Goal: Use online tool/utility: Use online tool/utility

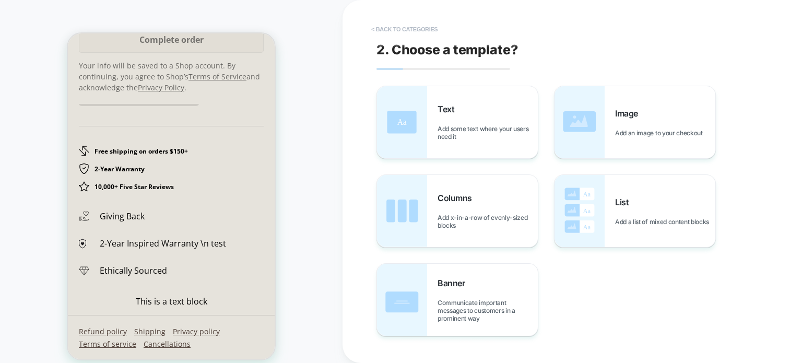
scroll to position [1812, 0]
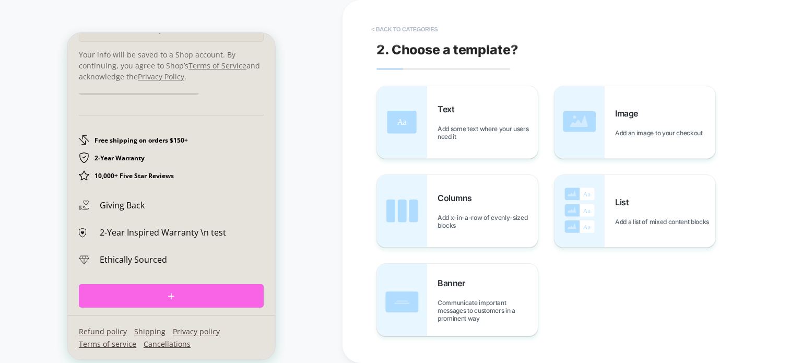
click at [376, 24] on button "< Back to categories" at bounding box center [404, 29] width 77 height 17
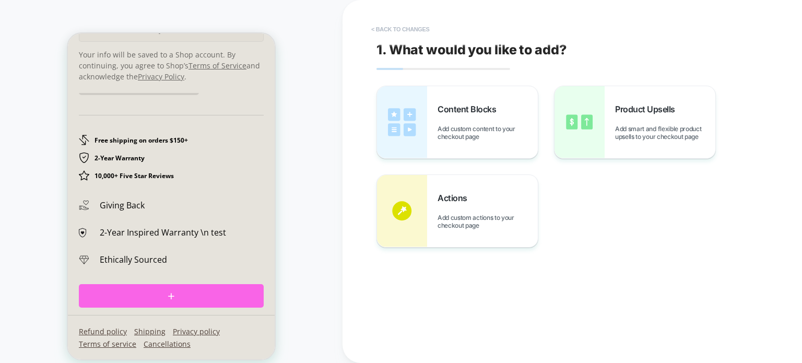
click at [397, 29] on button "< Back to changes" at bounding box center [400, 29] width 69 height 17
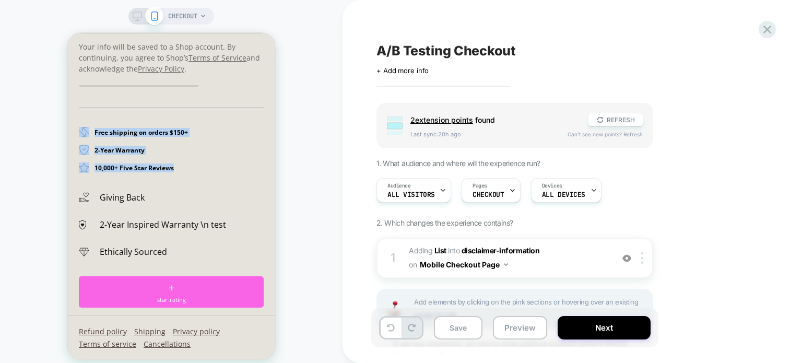
drag, startPoint x: 180, startPoint y: 163, endPoint x: 129, endPoint y: 130, distance: 61.1
click at [76, 111] on section "Order summary Hide Shopping cart Product image Description Quantity Price Quant…" at bounding box center [171, 20] width 207 height 589
click at [162, 146] on div "2-Year Warranty" at bounding box center [171, 150] width 185 height 10
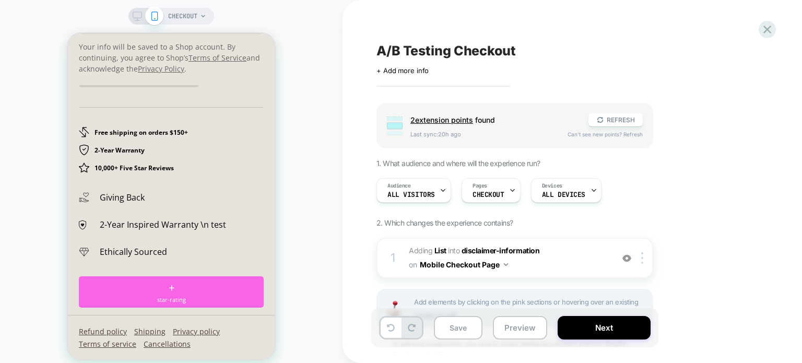
drag, startPoint x: 145, startPoint y: 128, endPoint x: 107, endPoint y: 144, distance: 41.9
click at [134, 132] on h2 "Free shipping on orders $150+" at bounding box center [142, 133] width 94 height 8
drag, startPoint x: 109, startPoint y: 145, endPoint x: 147, endPoint y: 144, distance: 38.1
click at [122, 146] on h2 "2-Year Warranty" at bounding box center [120, 150] width 50 height 8
drag, startPoint x: 149, startPoint y: 144, endPoint x: 138, endPoint y: 134, distance: 15.5
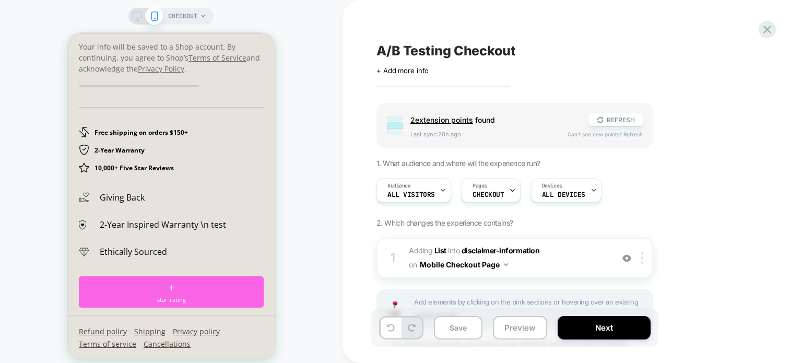
click at [145, 138] on div "Free shipping on orders $150+ 2-Year Warranty 10,000+ Five Star Reviews" at bounding box center [171, 140] width 185 height 66
click at [136, 139] on div "Free shipping on orders $150+ 2-Year Warranty 10,000+ Five Star Reviews" at bounding box center [171, 140] width 185 height 66
click at [136, 157] on div "Free shipping on orders $150+ 2-Year Warranty 10,000+ Five Star Reviews" at bounding box center [171, 140] width 185 height 66
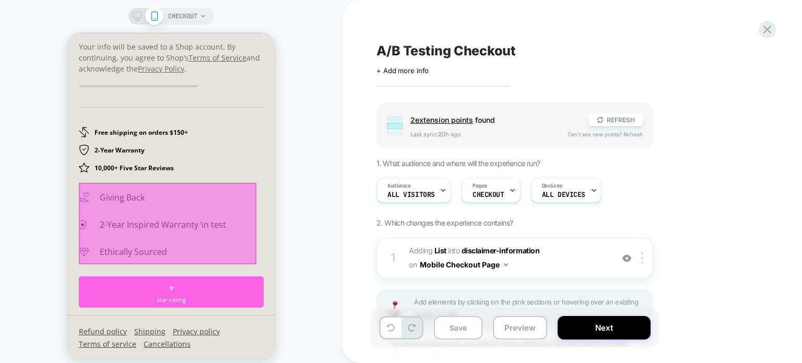
click at [204, 217] on div at bounding box center [168, 223] width 178 height 81
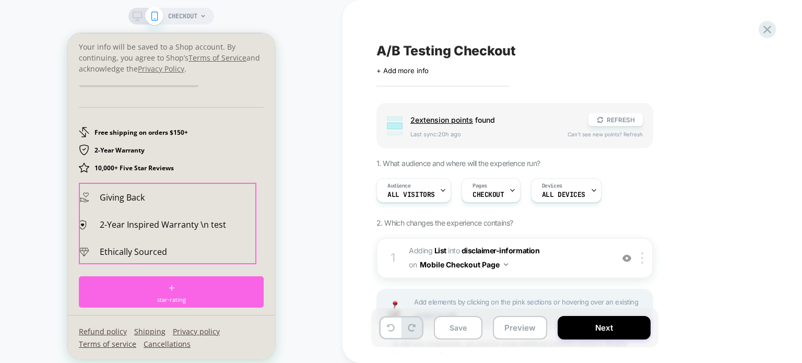
click at [191, 230] on div "2-Year Inspired Warranty \n test" at bounding box center [182, 224] width 164 height 27
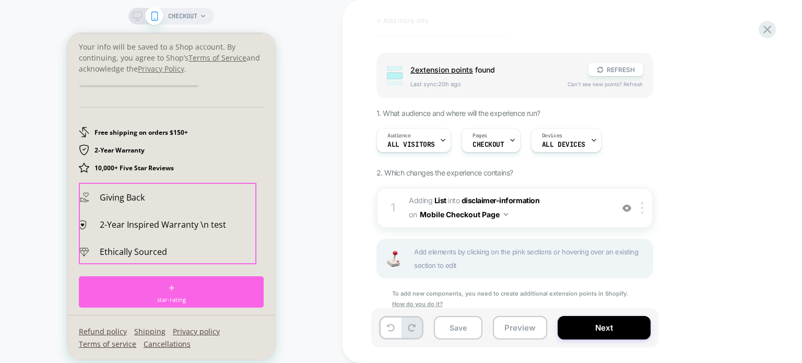
scroll to position [73, 0]
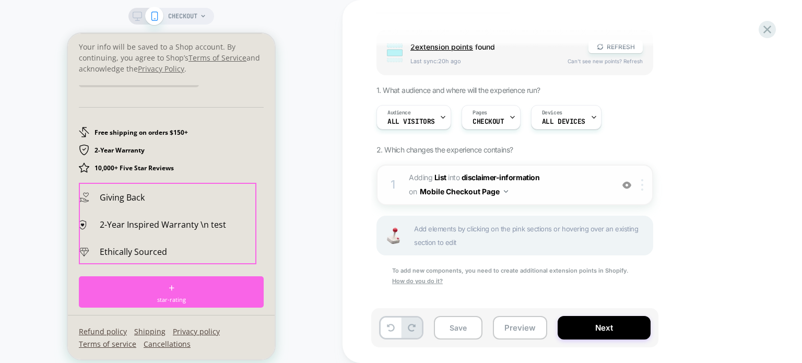
click at [642, 188] on img at bounding box center [643, 184] width 2 height 11
click at [528, 193] on span "#_loomi_addon_1758740181449 Adding List INTO disclaimer-information disclaimer-…" at bounding box center [508, 185] width 199 height 28
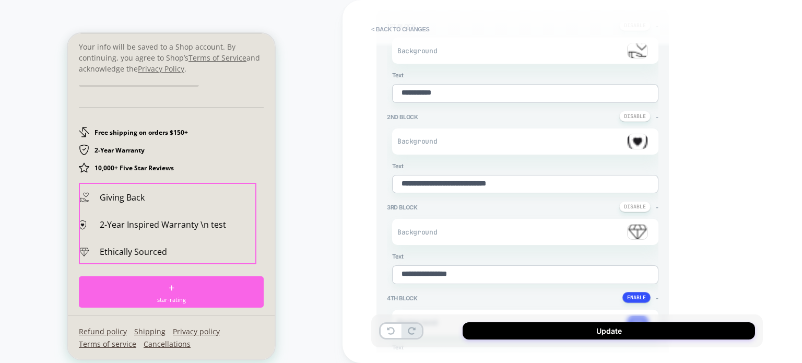
scroll to position [104, 0]
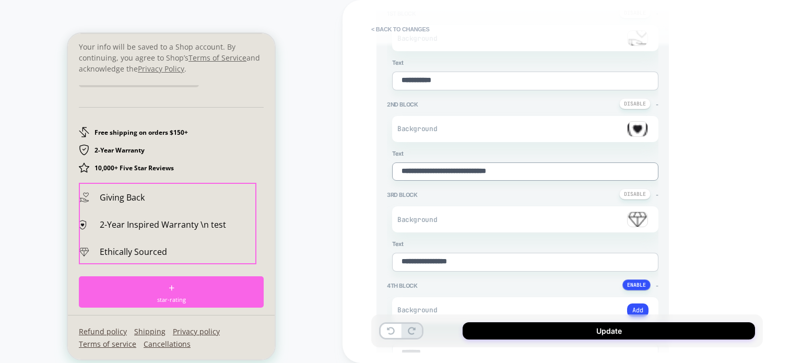
drag, startPoint x: 506, startPoint y: 168, endPoint x: 514, endPoint y: 168, distance: 8.4
click at [514, 168] on textarea "**********" at bounding box center [525, 171] width 266 height 19
type textarea "*"
type textarea "**********"
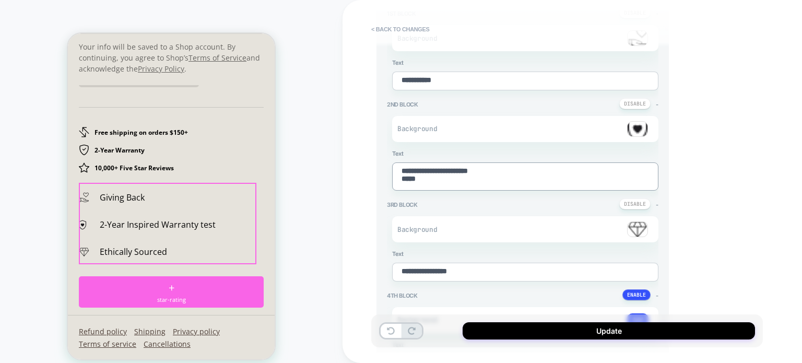
type textarea "*"
type textarea "**********"
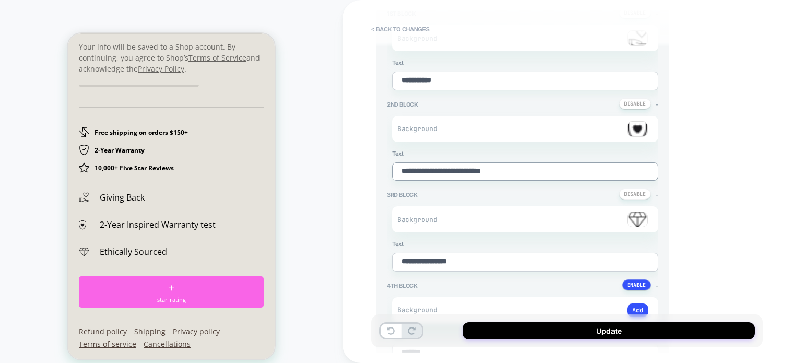
click at [555, 168] on textarea "**********" at bounding box center [525, 171] width 266 height 19
type textarea "*"
type textarea "**********"
type textarea "*"
type textarea "**********"
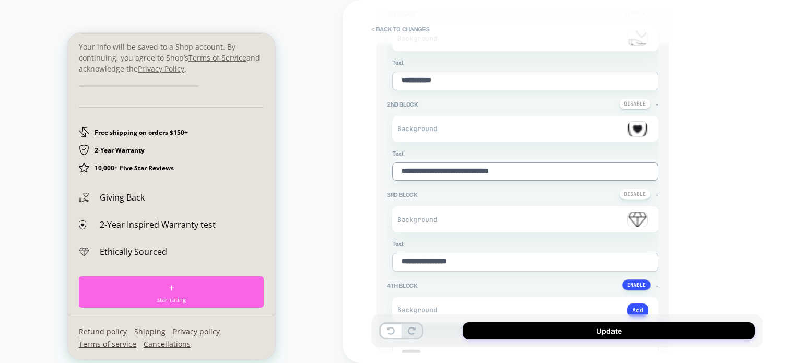
type textarea "*"
type textarea "**********"
type textarea "*"
type textarea "**********"
type textarea "*"
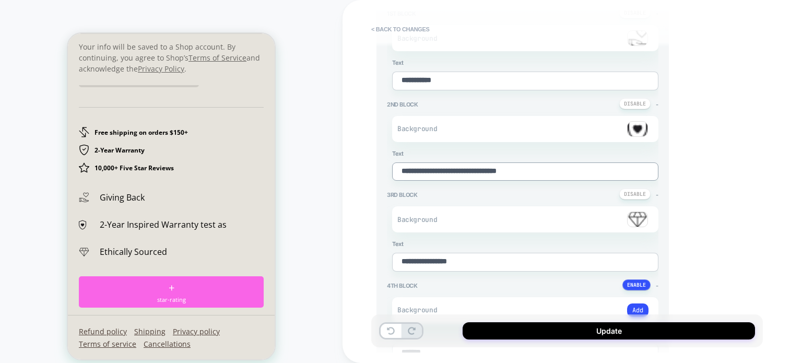
type textarea "**********"
type textarea "*"
type textarea "**********"
type textarea "*"
type textarea "**********"
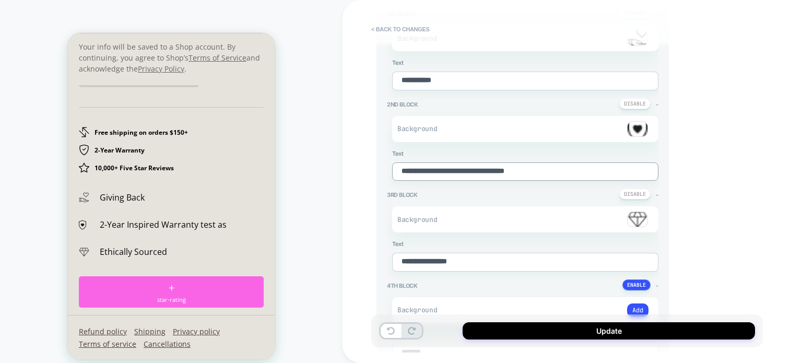
type textarea "*"
type textarea "**********"
type textarea "*"
type textarea "**********"
type textarea "*"
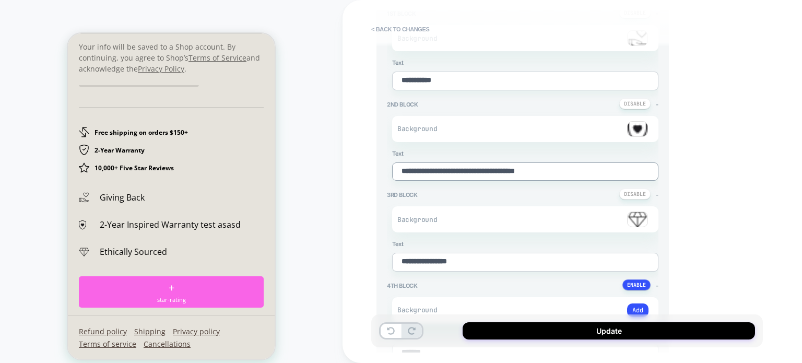
type textarea "**********"
type textarea "*"
type textarea "**********"
type textarea "*"
type textarea "**********"
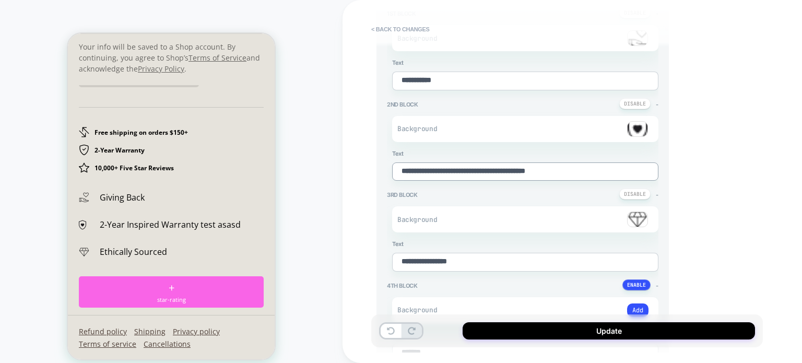
type textarea "*"
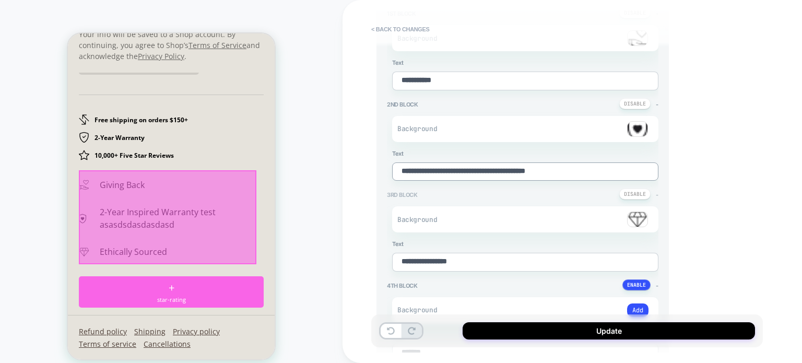
scroll to position [234, 0]
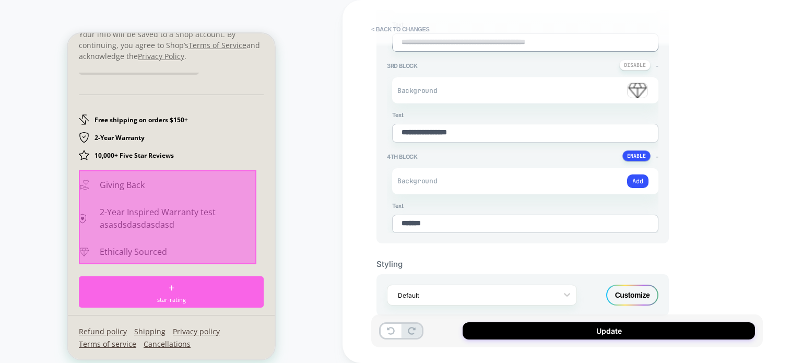
type textarea "**********"
click at [655, 294] on div "Customize" at bounding box center [633, 295] width 52 height 21
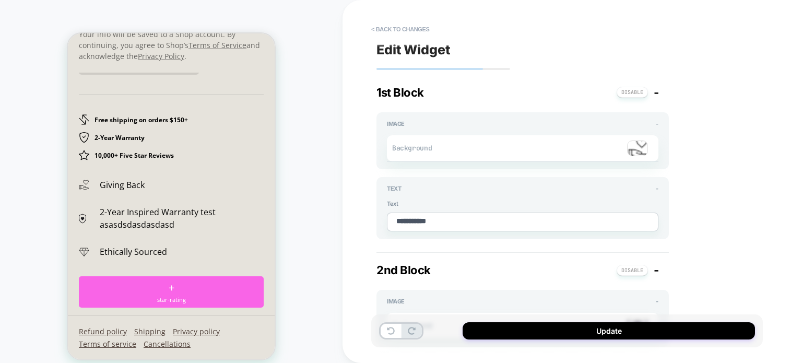
scroll to position [209, 0]
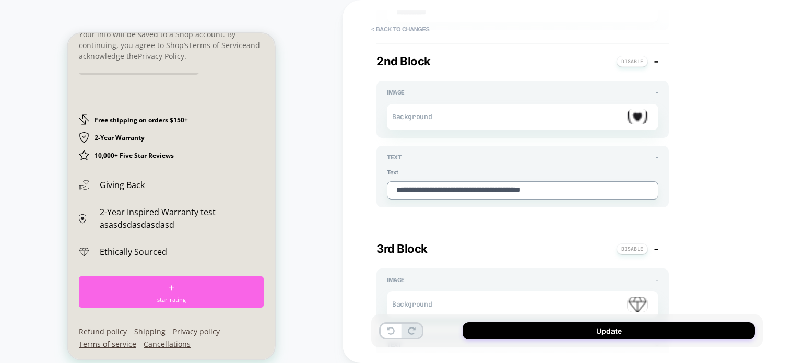
drag, startPoint x: 397, startPoint y: 183, endPoint x: 498, endPoint y: 189, distance: 102.0
click at [498, 189] on textarea "**********" at bounding box center [523, 190] width 272 height 19
drag, startPoint x: 504, startPoint y: 189, endPoint x: 611, endPoint y: 190, distance: 107.1
click at [611, 190] on textarea "**********" at bounding box center [523, 190] width 272 height 19
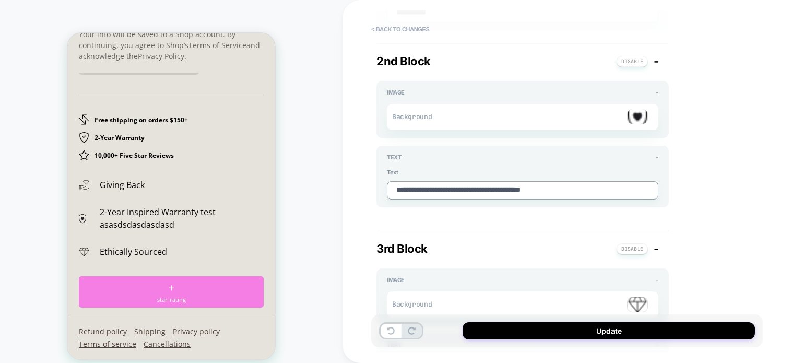
click at [194, 291] on div "+ star-rating" at bounding box center [171, 291] width 185 height 31
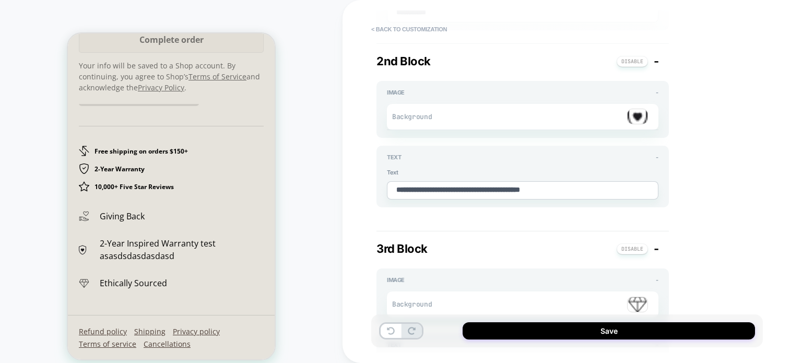
scroll to position [0, 0]
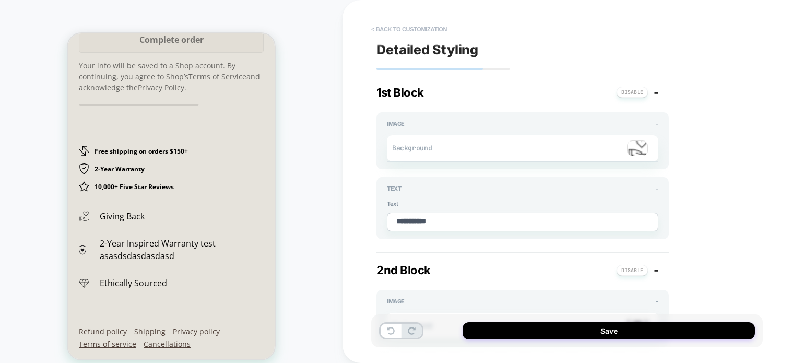
click at [387, 29] on button "< Back to customization" at bounding box center [409, 29] width 86 height 17
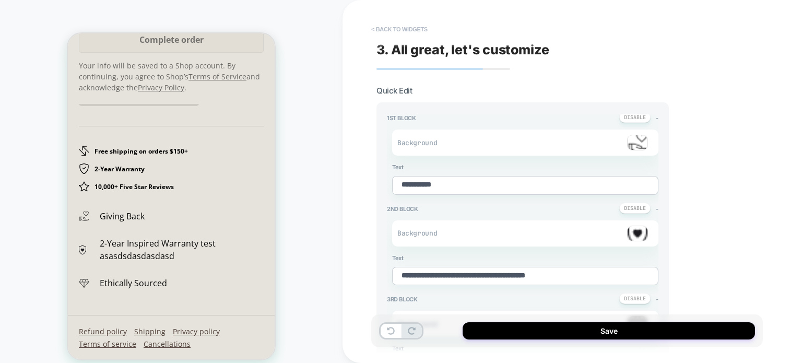
click at [387, 29] on button "< Back to widgets" at bounding box center [399, 29] width 67 height 17
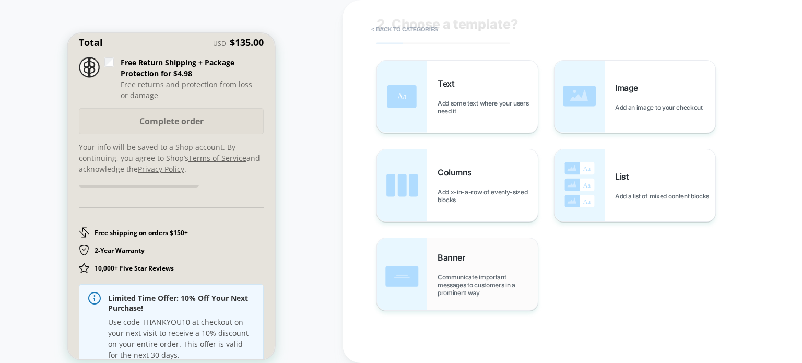
scroll to position [1792, 0]
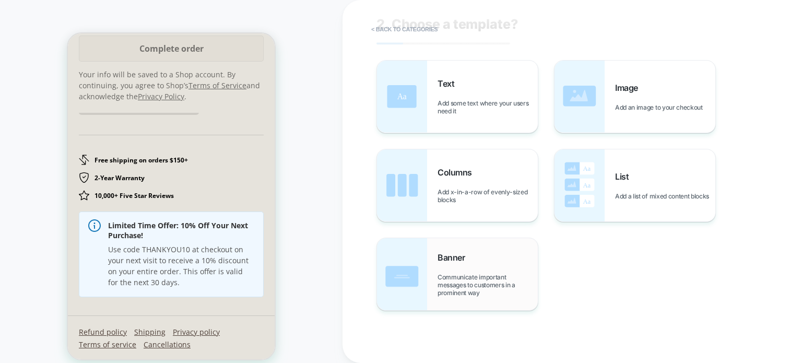
click at [454, 276] on span "Communicate important messages to customers in a prominent way" at bounding box center [488, 285] width 100 height 24
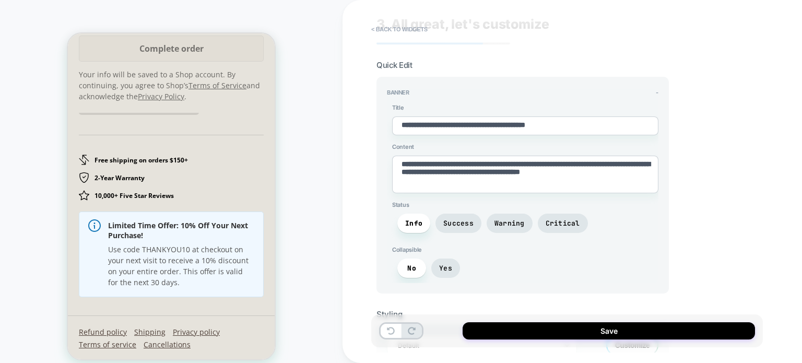
scroll to position [78, 0]
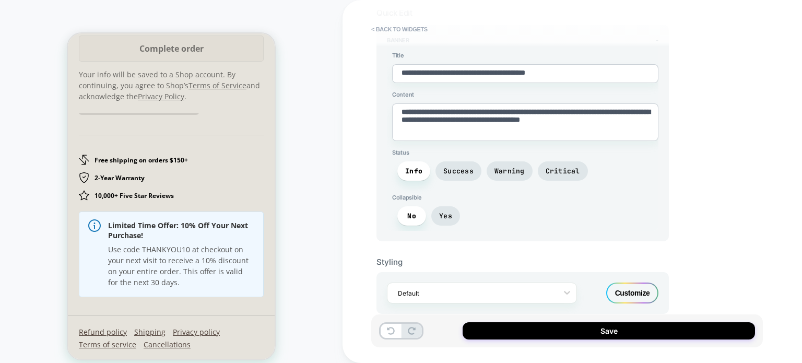
click at [634, 288] on div "Customize" at bounding box center [633, 293] width 52 height 21
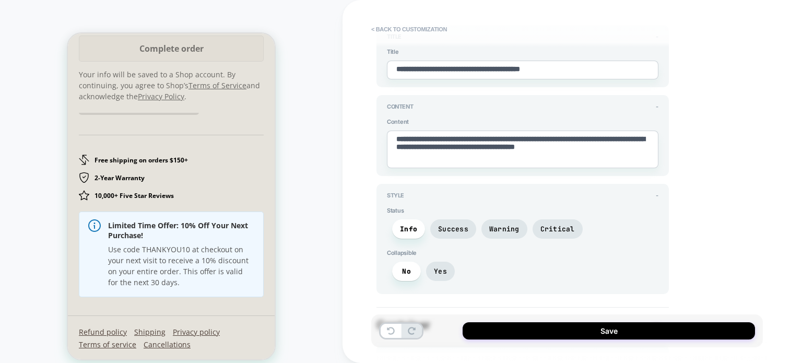
scroll to position [0, 0]
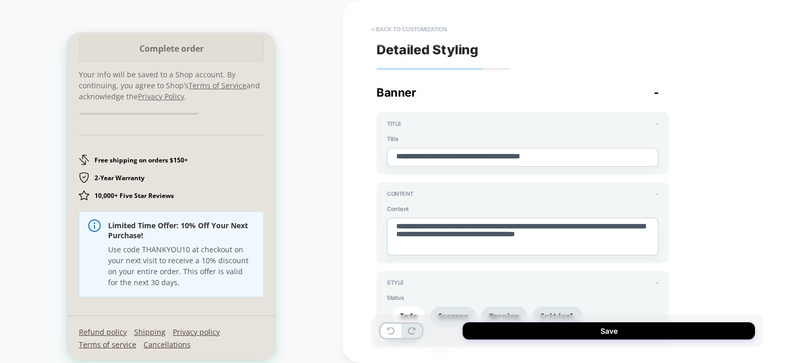
click at [378, 27] on button "< Back to customization" at bounding box center [409, 29] width 86 height 17
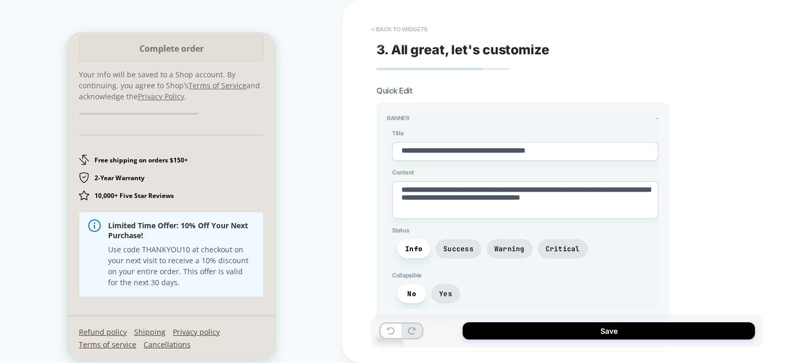
click at [389, 32] on button "< Back to widgets" at bounding box center [399, 29] width 67 height 17
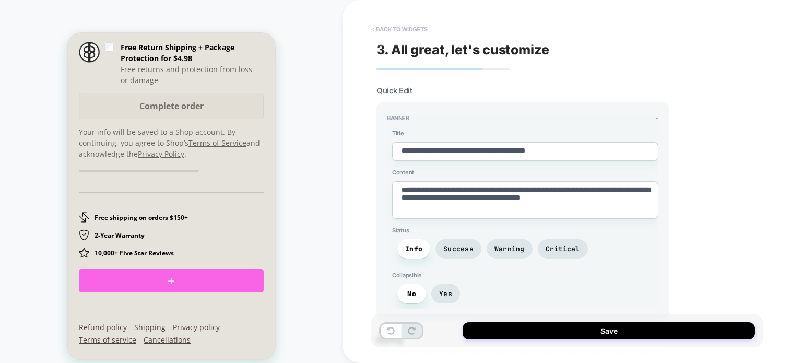
scroll to position [1730, 0]
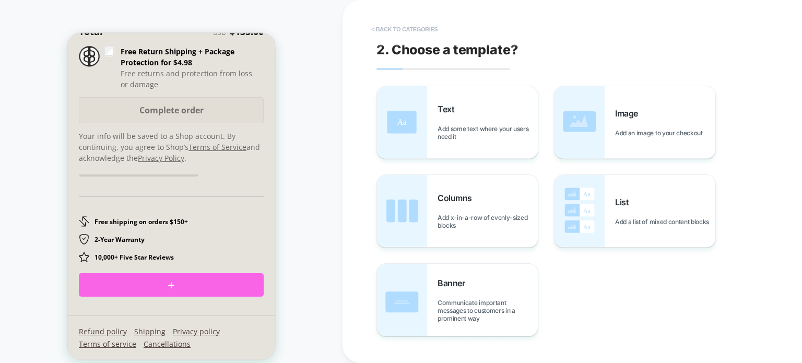
click at [389, 32] on button "< Back to categories" at bounding box center [404, 29] width 77 height 17
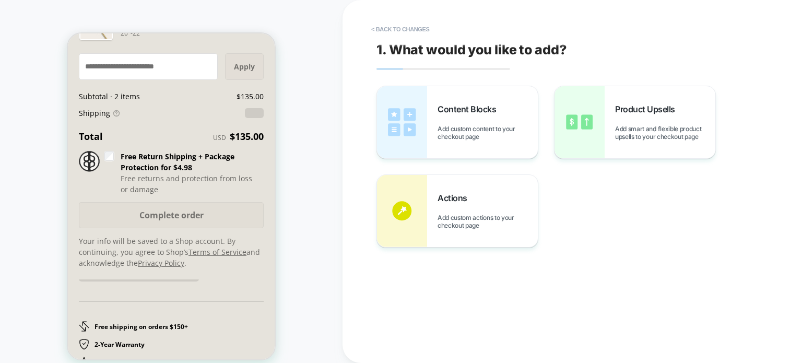
scroll to position [1626, 0]
click at [390, 27] on button "< Back to changes" at bounding box center [400, 29] width 69 height 17
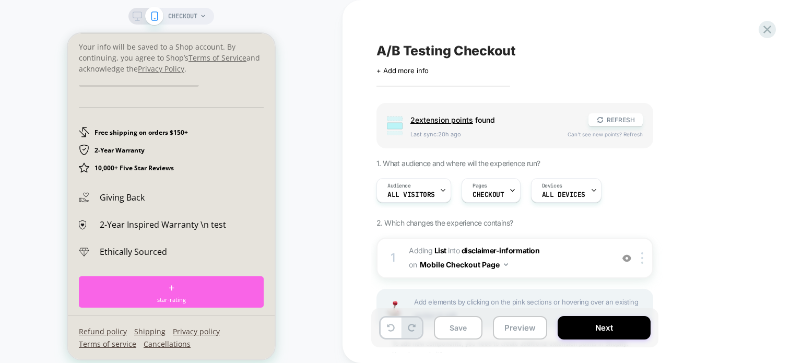
scroll to position [0, 0]
click at [195, 219] on span "2-Year Inspired Warranty \n test" at bounding box center [163, 224] width 126 height 11
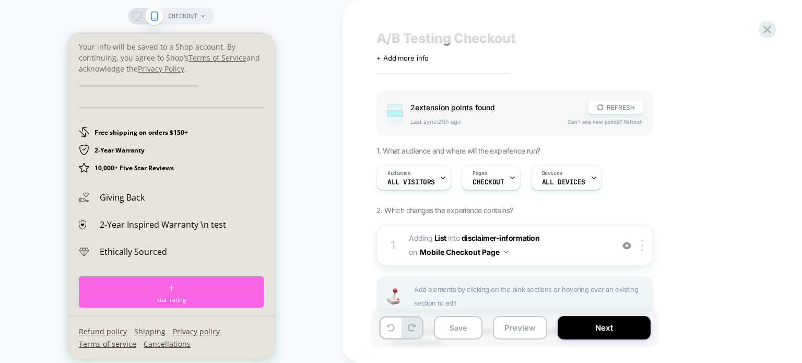
scroll to position [73, 0]
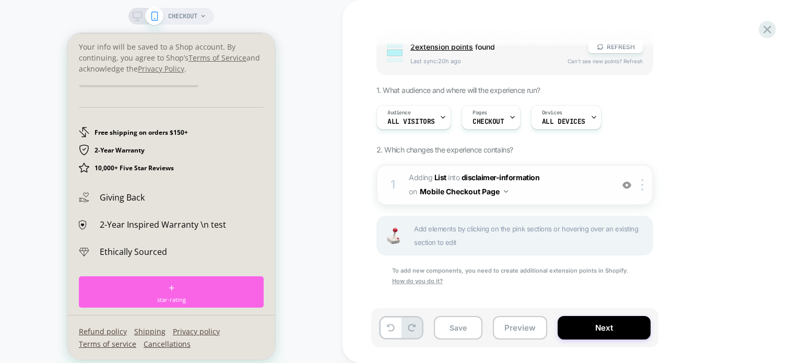
click at [523, 196] on span "#_loomi_addon_1758740181449 Adding List INTO disclaimer-information disclaimer-…" at bounding box center [508, 185] width 199 height 28
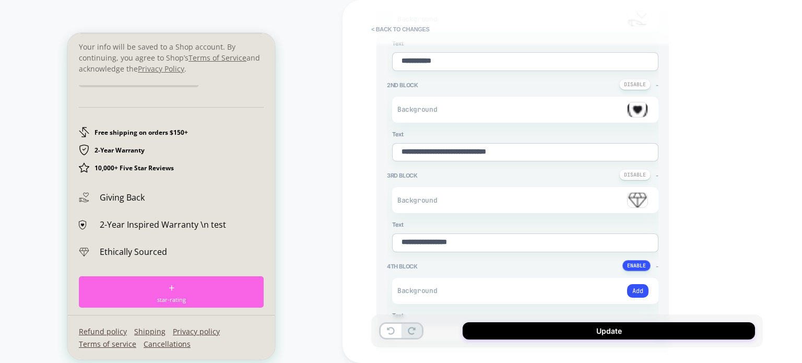
scroll to position [157, 0]
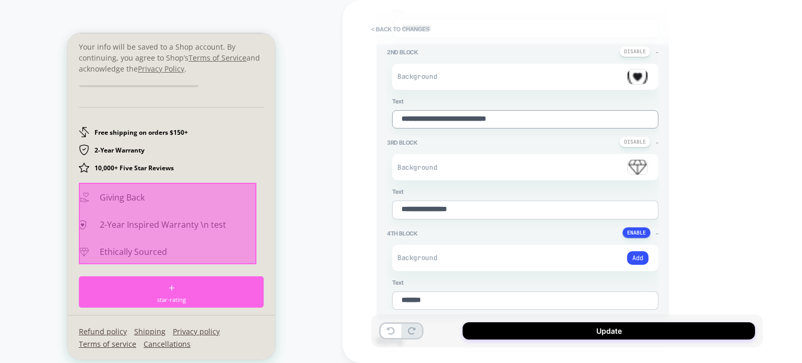
drag, startPoint x: 547, startPoint y: 114, endPoint x: 371, endPoint y: 110, distance: 176.1
click at [371, 110] on div "**********" at bounding box center [567, 181] width 392 height 342
drag, startPoint x: 447, startPoint y: 132, endPoint x: 469, endPoint y: 133, distance: 22.0
click at [447, 132] on div "**********" at bounding box center [523, 134] width 272 height 352
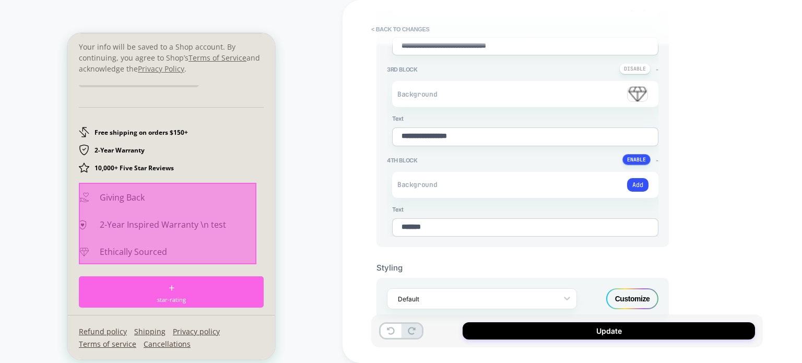
scroll to position [234, 0]
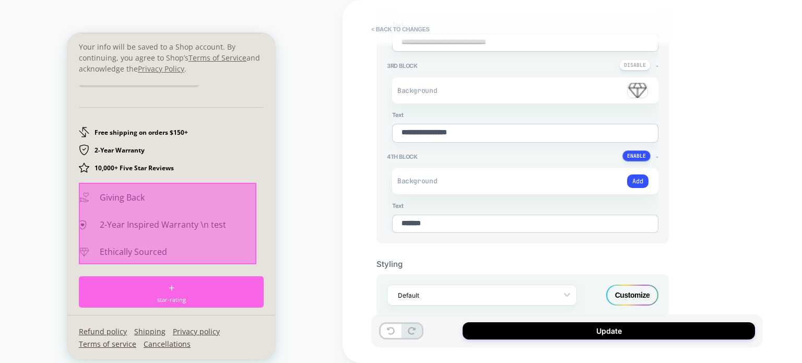
click at [627, 287] on div "Customize" at bounding box center [633, 295] width 52 height 21
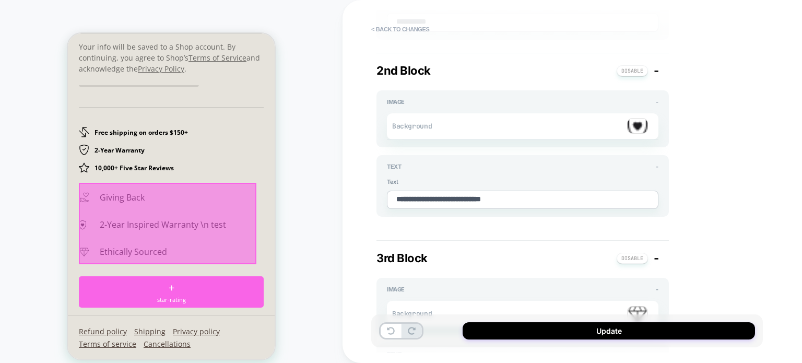
scroll to position [197, 0]
click at [380, 32] on button "< Back to changes" at bounding box center [400, 29] width 69 height 17
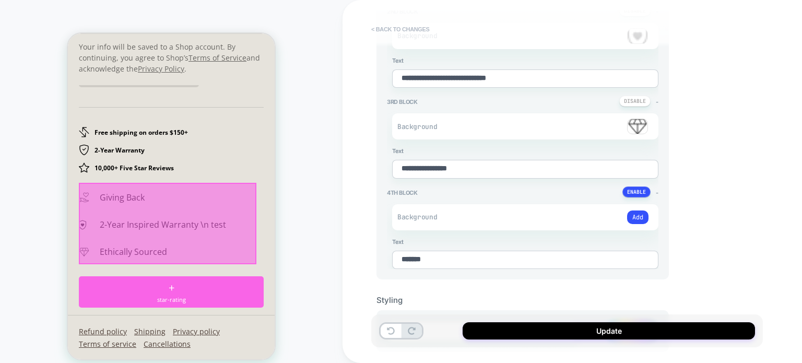
scroll to position [188, 0]
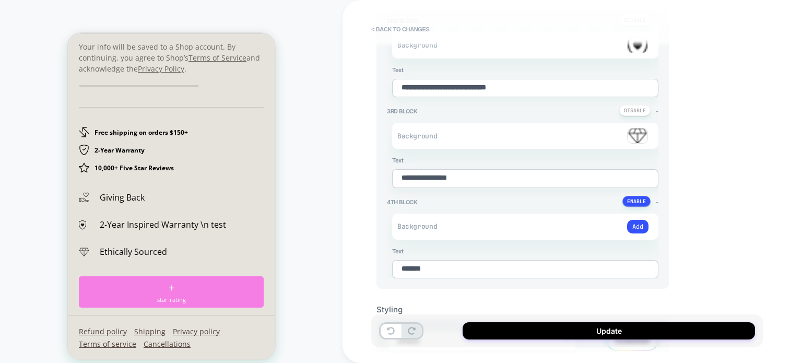
click at [180, 291] on div "+ star-rating" at bounding box center [171, 291] width 185 height 31
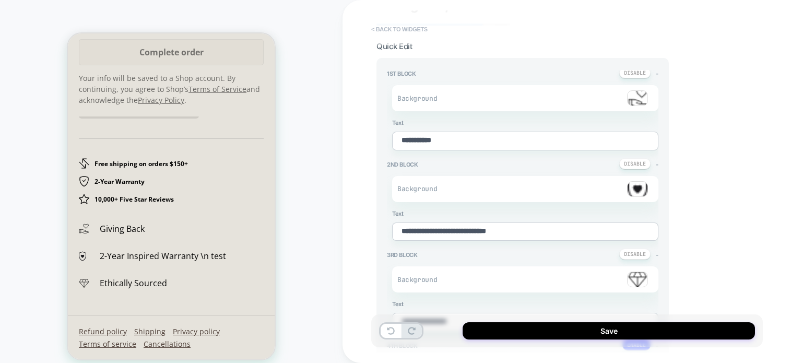
scroll to position [0, 0]
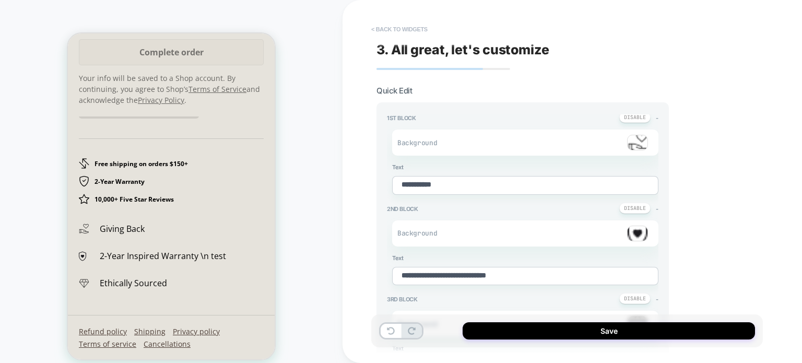
click at [394, 26] on button "< Back to widgets" at bounding box center [399, 29] width 67 height 17
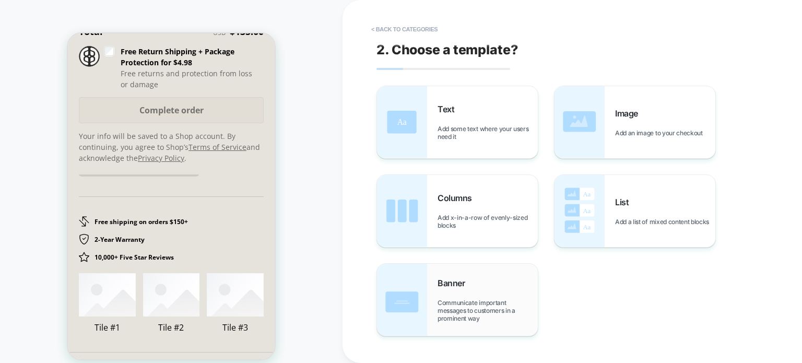
scroll to position [1792, 0]
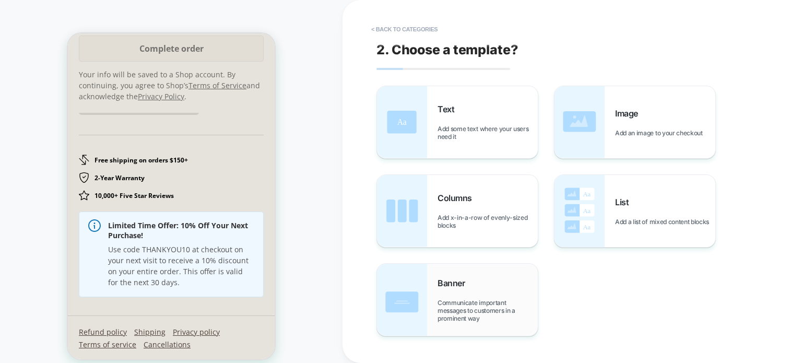
click at [430, 298] on div "Banner Communicate important messages to customers in a prominent way" at bounding box center [457, 300] width 161 height 72
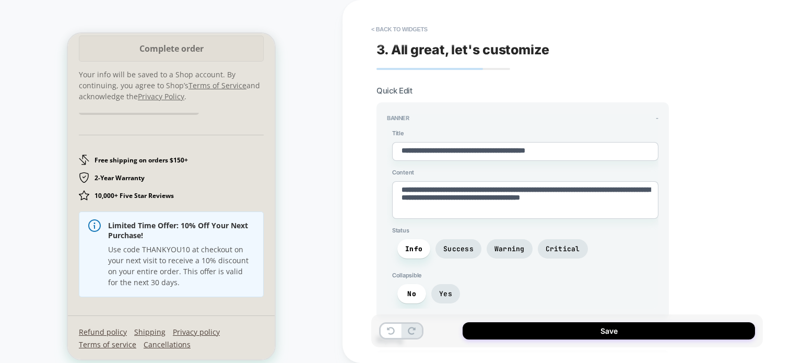
scroll to position [78, 0]
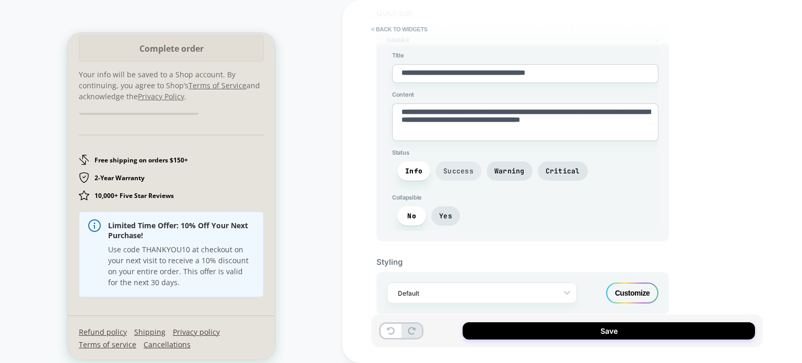
click at [457, 176] on span "Success" at bounding box center [459, 170] width 46 height 19
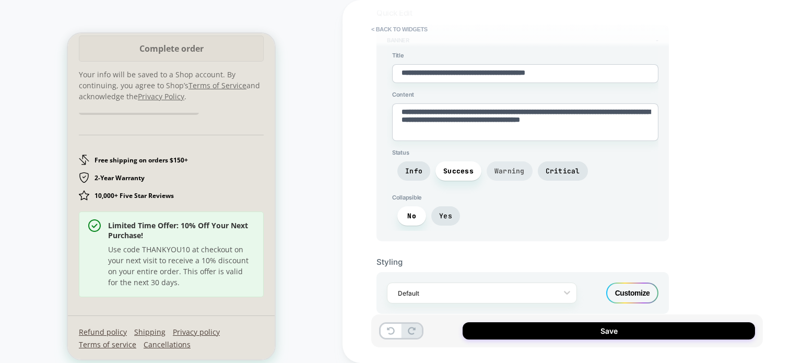
click at [515, 174] on span "Warning" at bounding box center [510, 170] width 46 height 19
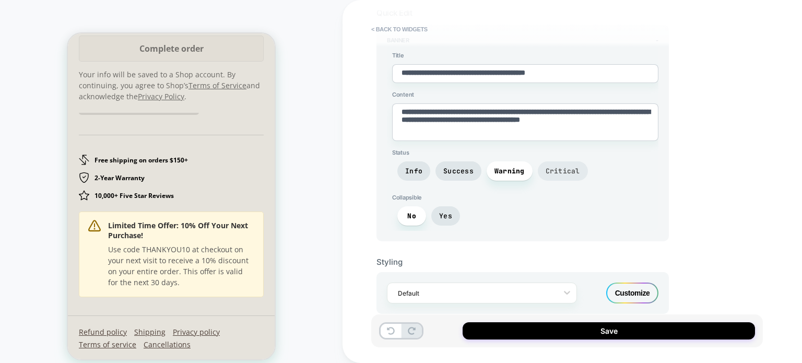
click at [556, 173] on span "Critical" at bounding box center [563, 170] width 50 height 19
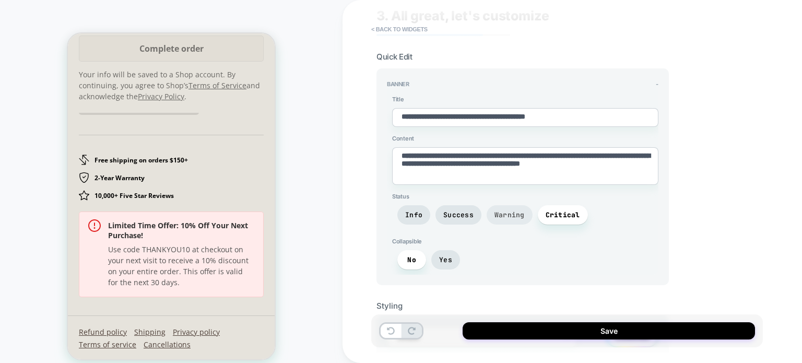
scroll to position [0, 0]
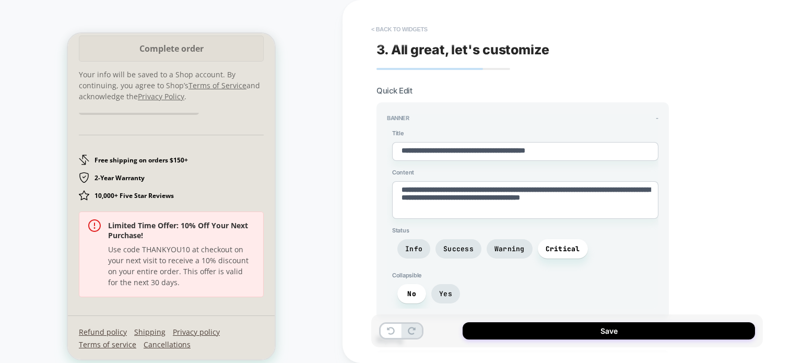
click at [391, 31] on button "< Back to widgets" at bounding box center [399, 29] width 67 height 17
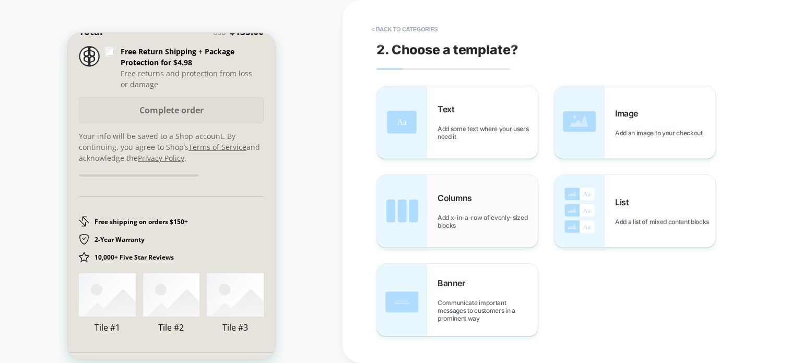
scroll to position [1765, 0]
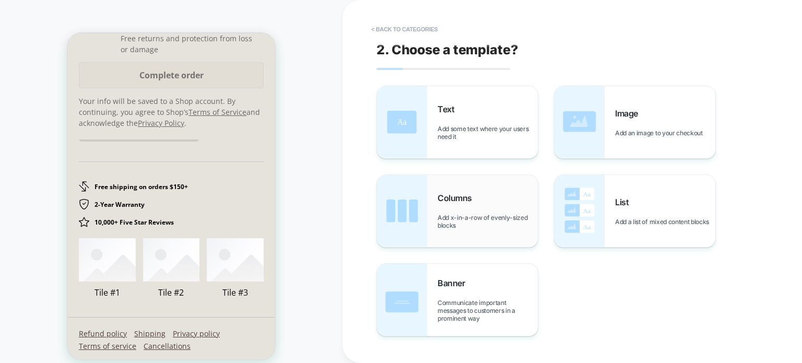
click at [456, 215] on span "Add x-in-a-row of evenly-sized blocks" at bounding box center [488, 222] width 100 height 16
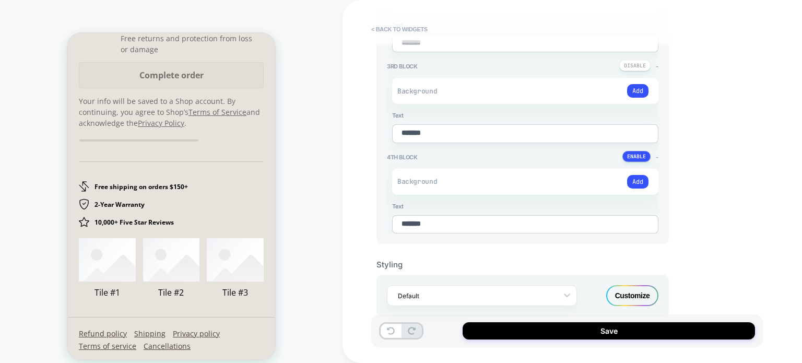
scroll to position [234, 0]
click at [644, 285] on div "Customize" at bounding box center [633, 295] width 52 height 21
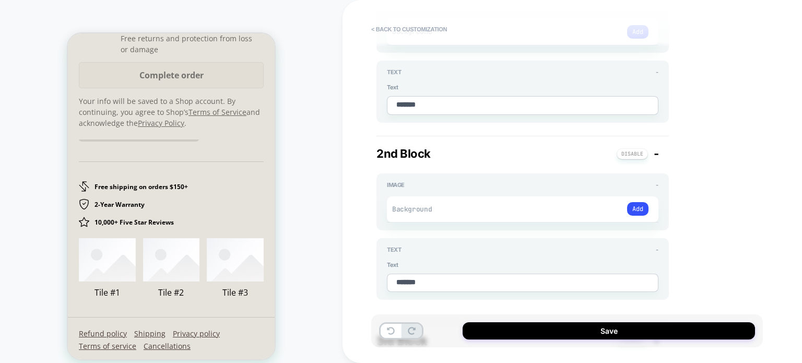
scroll to position [0, 0]
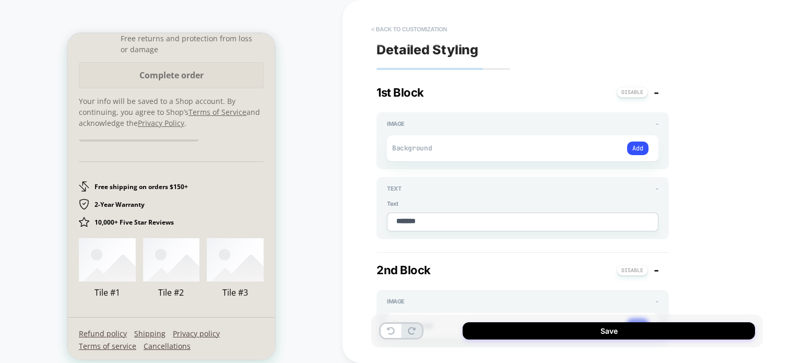
click at [382, 27] on button "< Back to customization" at bounding box center [409, 29] width 86 height 17
type textarea "*"
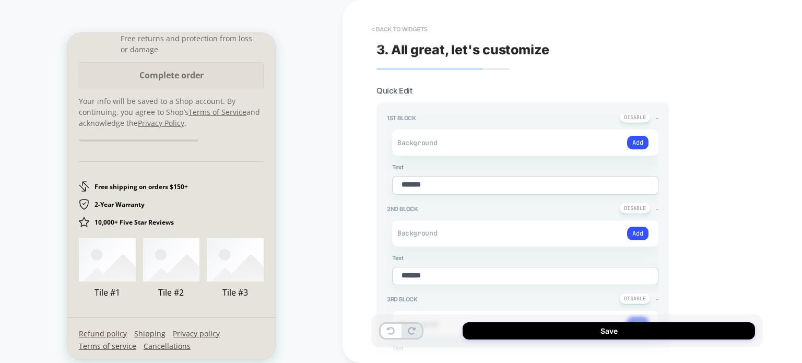
click at [399, 32] on button "< Back to widgets" at bounding box center [399, 29] width 67 height 17
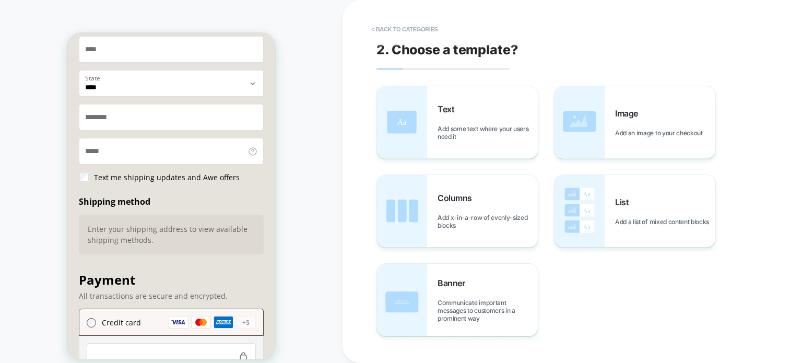
scroll to position [685, 0]
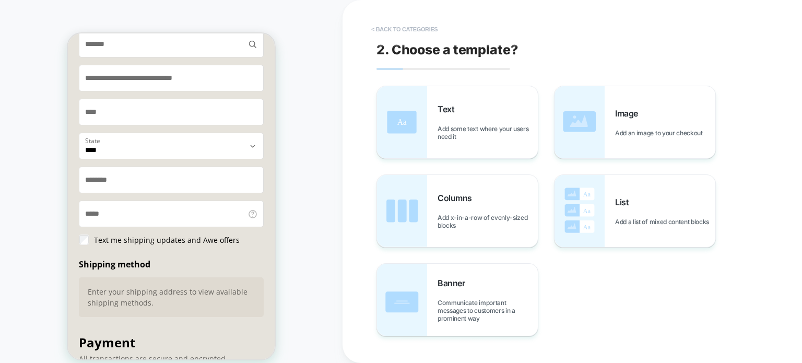
click at [394, 29] on button "< Back to categories" at bounding box center [404, 29] width 77 height 17
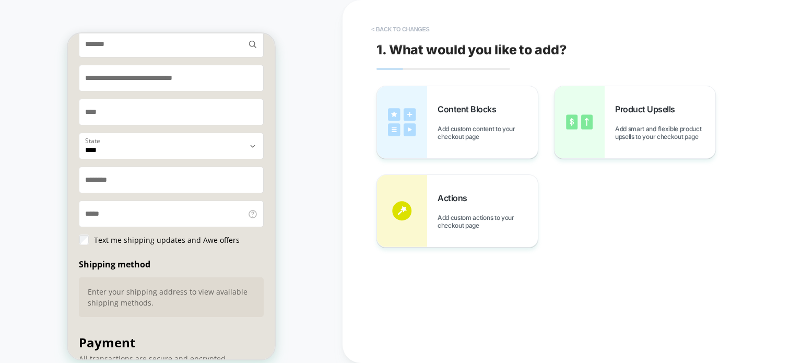
click at [374, 31] on button "< Back to changes" at bounding box center [400, 29] width 69 height 17
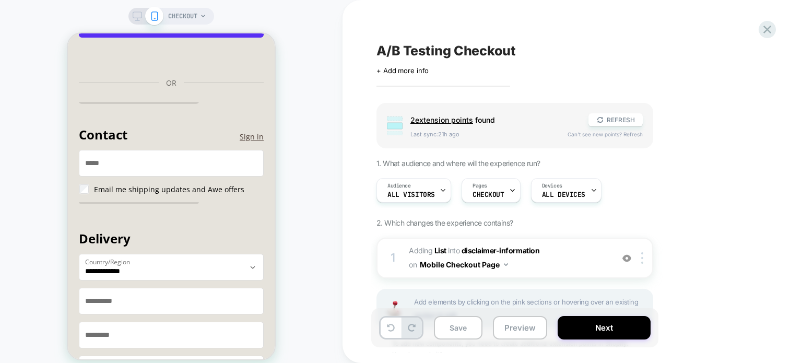
scroll to position [320, 0]
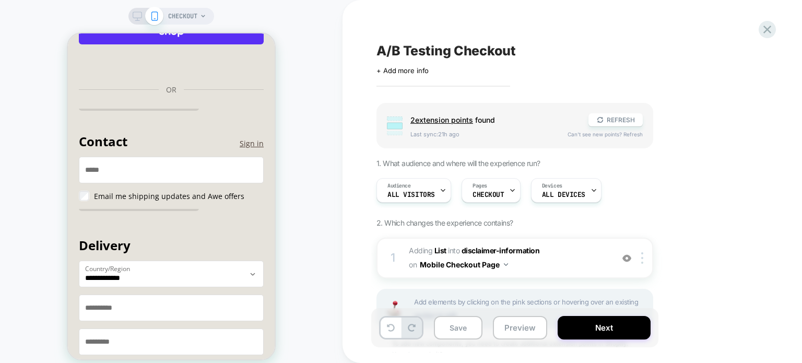
click at [195, 19] on span "CHECKOUT" at bounding box center [182, 16] width 29 height 17
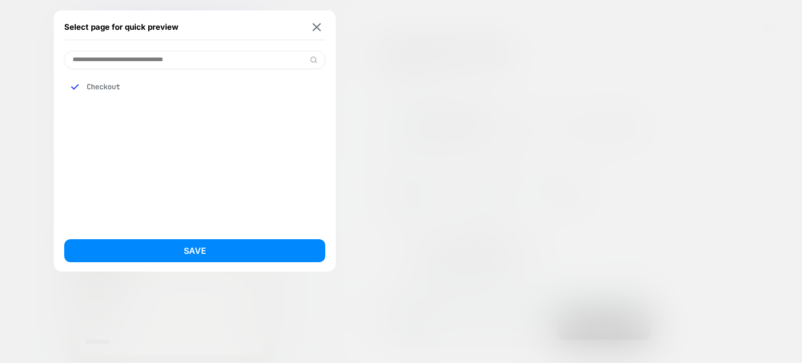
click at [211, 57] on input at bounding box center [194, 60] width 261 height 18
type input "****"
click at [212, 115] on div at bounding box center [194, 149] width 261 height 160
click at [309, 22] on div "Select page for quick preview" at bounding box center [194, 27] width 261 height 26
click at [309, 28] on div "Select page for quick preview" at bounding box center [194, 27] width 261 height 26
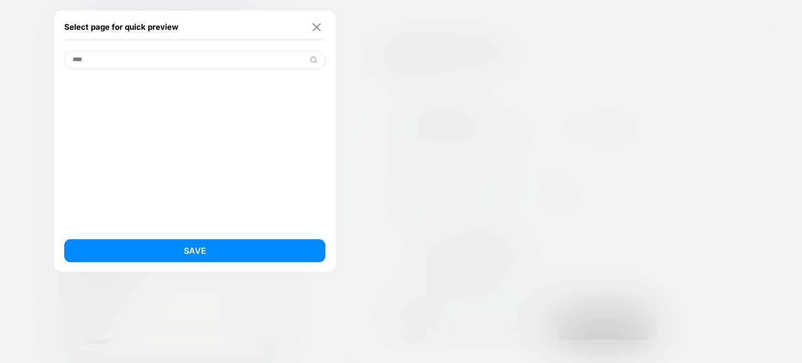
click at [314, 27] on img at bounding box center [317, 27] width 8 height 8
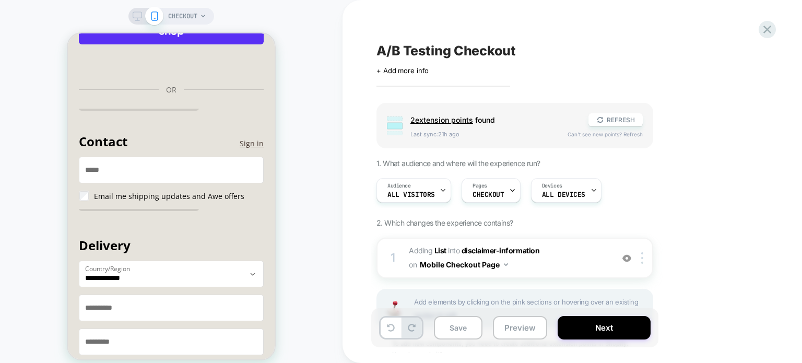
click at [136, 14] on icon at bounding box center [137, 15] width 9 height 9
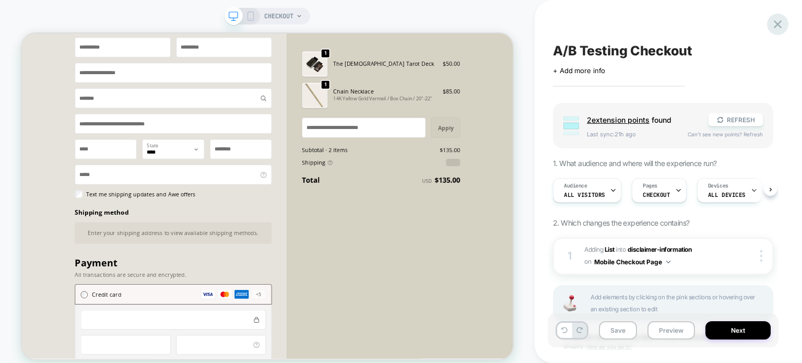
click at [785, 21] on div at bounding box center [777, 24] width 21 height 21
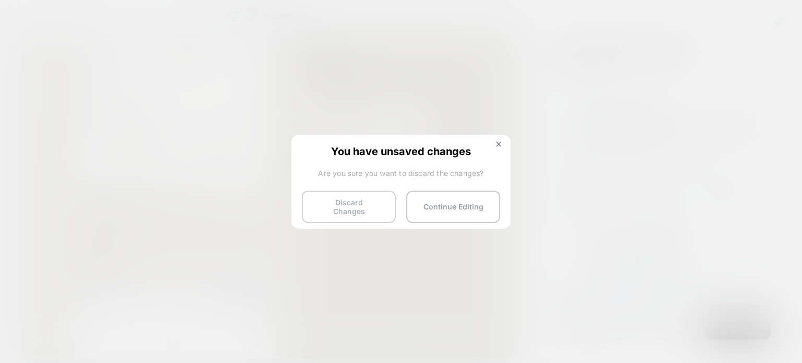
click at [372, 203] on button "Discard Changes" at bounding box center [349, 207] width 94 height 32
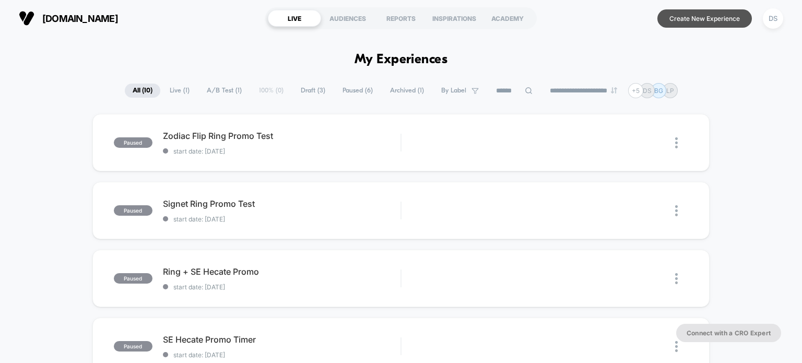
click at [684, 20] on button "Create New Experience" at bounding box center [705, 18] width 95 height 18
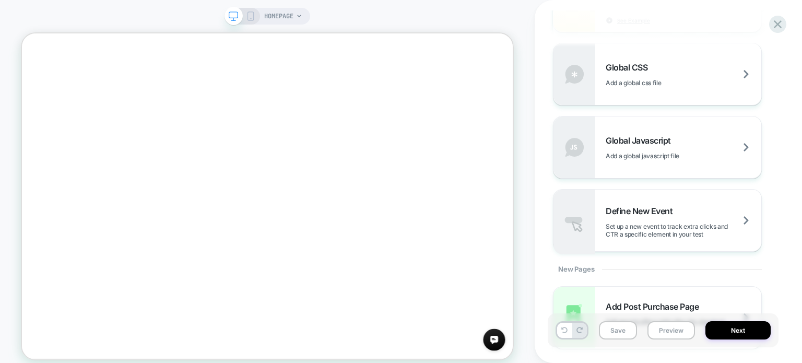
scroll to position [801, 0]
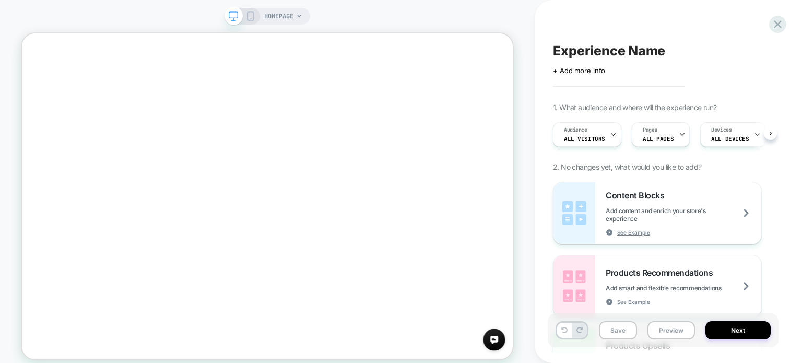
scroll to position [0, 0]
click at [657, 194] on span "Content Blocks" at bounding box center [638, 195] width 64 height 10
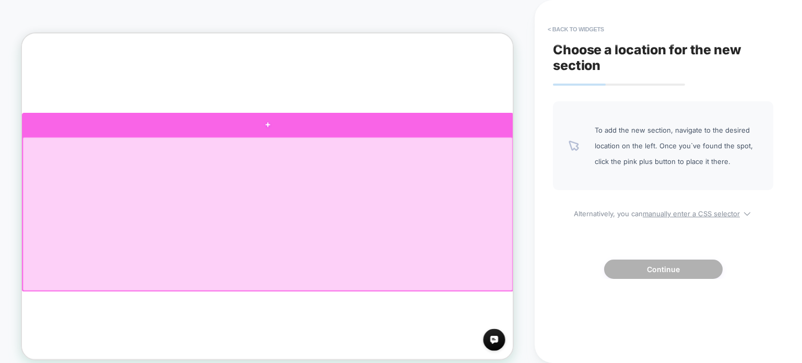
click at [370, 163] on div at bounding box center [350, 154] width 656 height 31
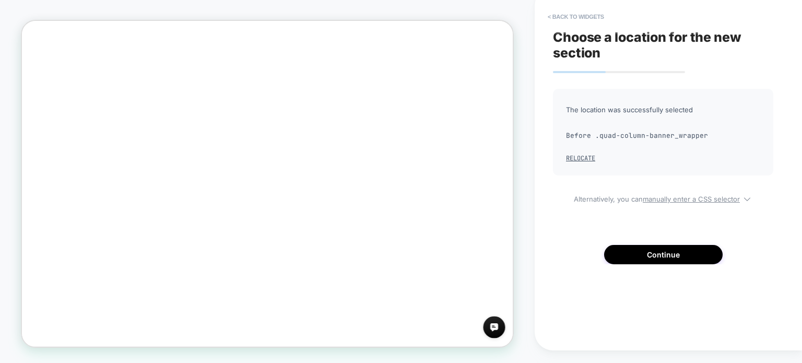
scroll to position [1874, 0]
click at [563, 15] on button "< Back to widgets" at bounding box center [576, 16] width 67 height 17
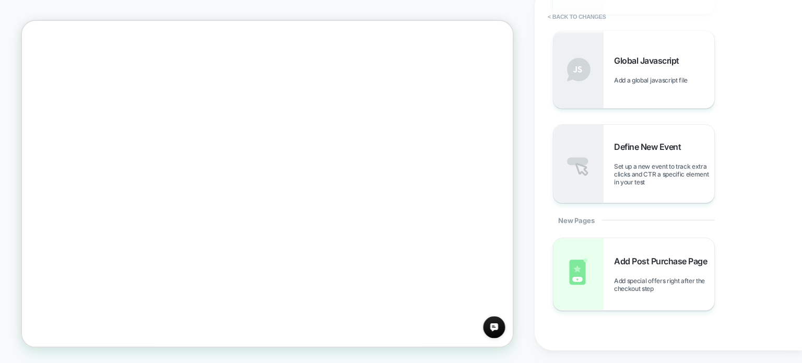
scroll to position [0, 0]
click at [564, 16] on button "< Back to changes" at bounding box center [577, 16] width 69 height 17
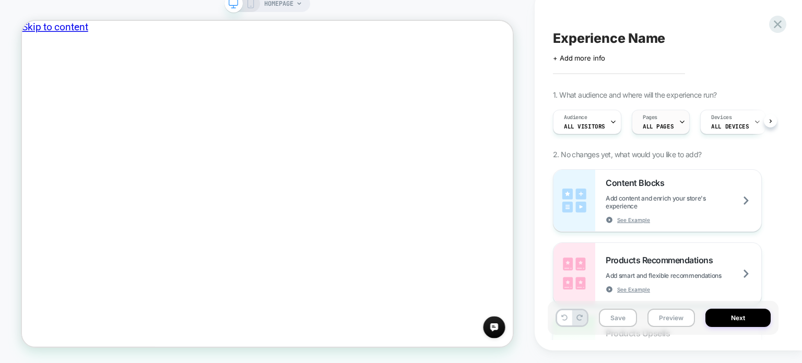
click at [668, 124] on span "ALL PAGES" at bounding box center [658, 126] width 31 height 7
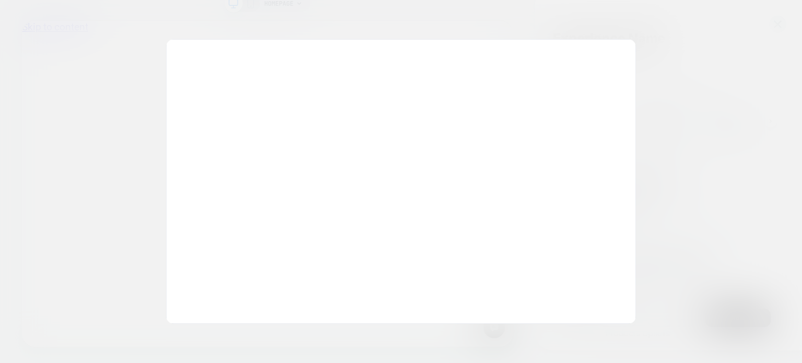
click at [697, 97] on div at bounding box center [401, 181] width 802 height 363
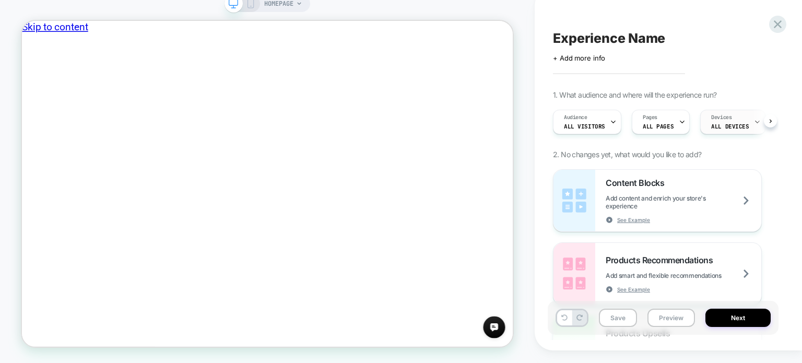
click at [715, 125] on span "ALL DEVICES" at bounding box center [731, 126] width 38 height 7
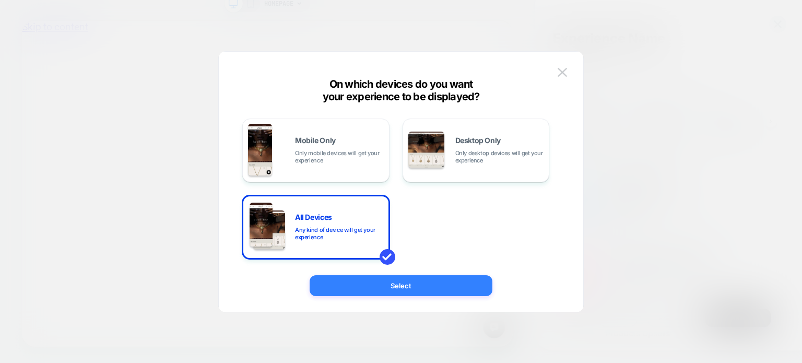
click at [424, 277] on button "Select" at bounding box center [401, 285] width 183 height 21
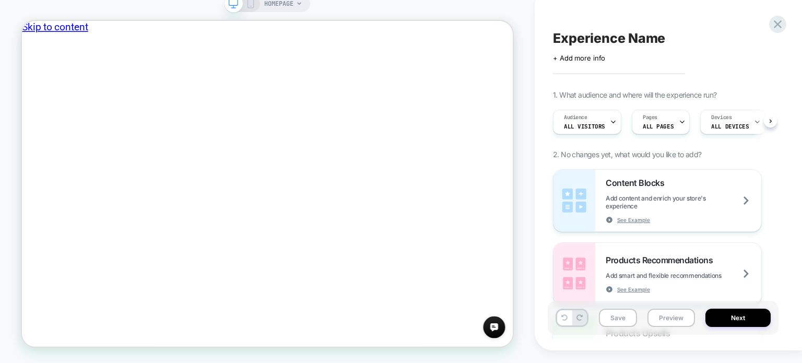
click at [253, 4] on rect at bounding box center [251, 3] width 6 height 8
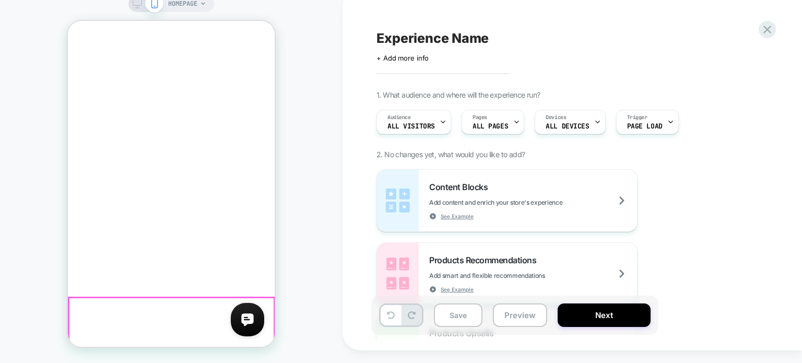
scroll to position [157, 0]
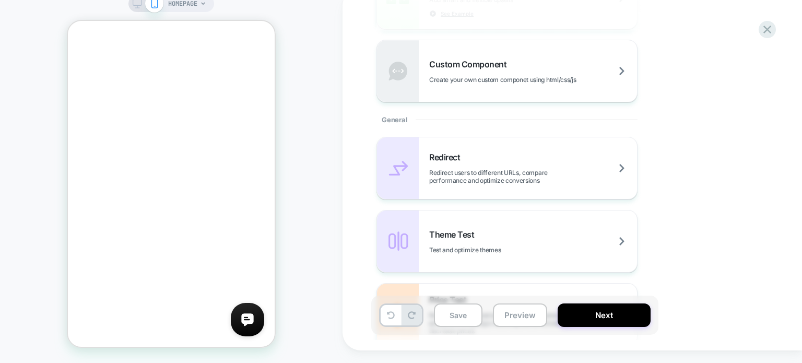
scroll to position [174, 0]
